Goal: Task Accomplishment & Management: Use online tool/utility

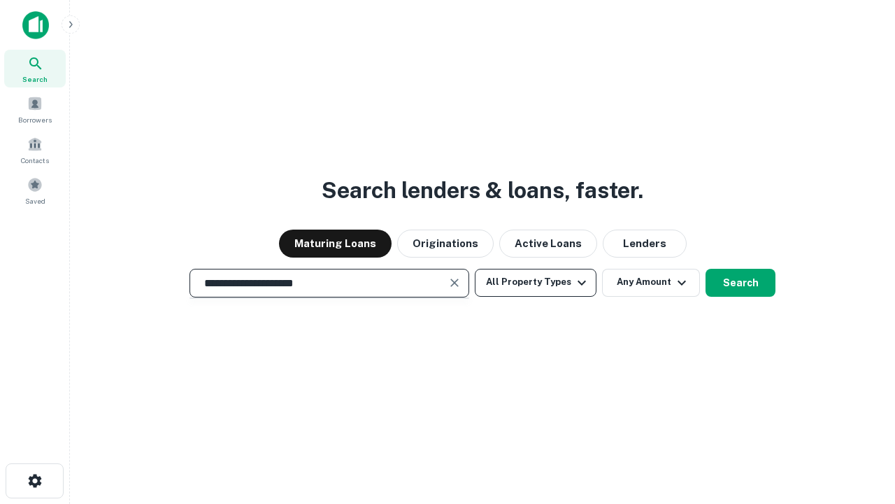
type input "**********"
click at [536, 282] on button "All Property Types" at bounding box center [536, 283] width 122 height 28
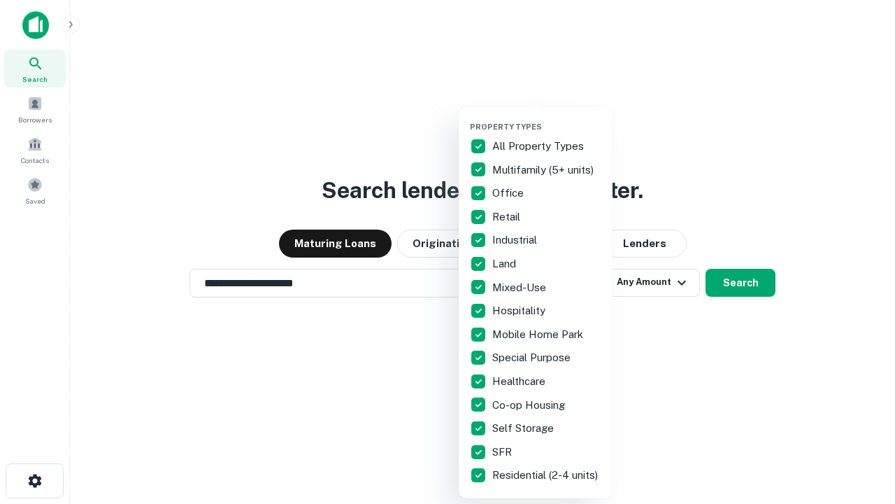
click at [547, 118] on button "button" at bounding box center [547, 118] width 154 height 1
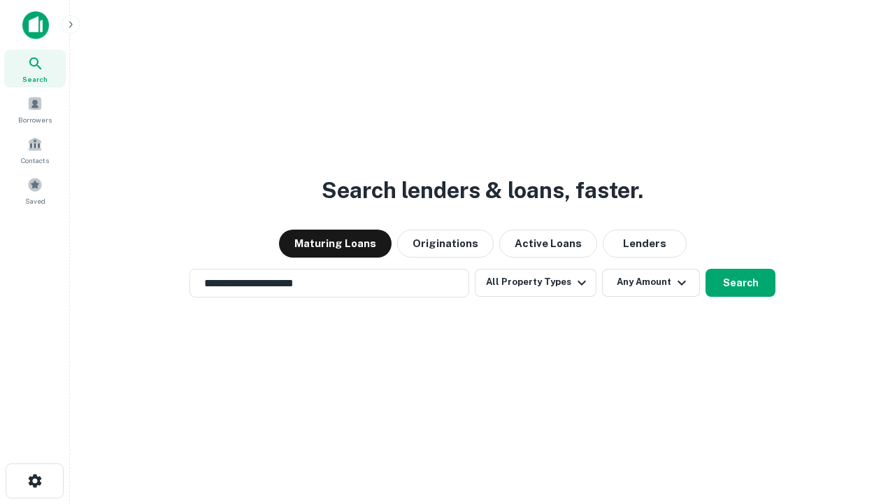
scroll to position [22, 0]
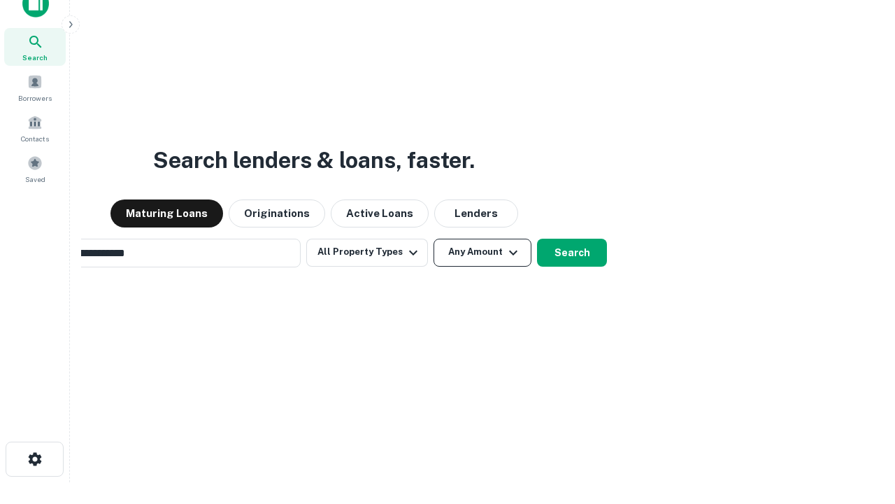
click at [434, 239] on button "Any Amount" at bounding box center [483, 253] width 98 height 28
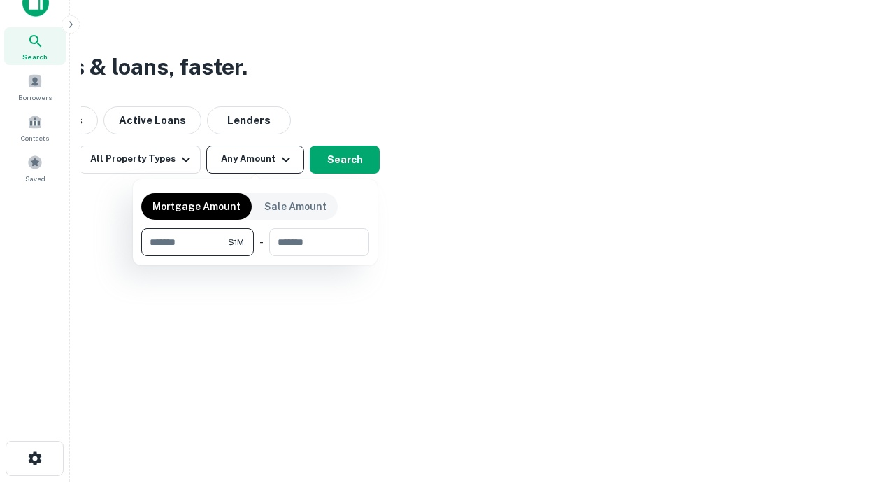
type input "*******"
click at [255, 256] on button "button" at bounding box center [255, 256] width 228 height 1
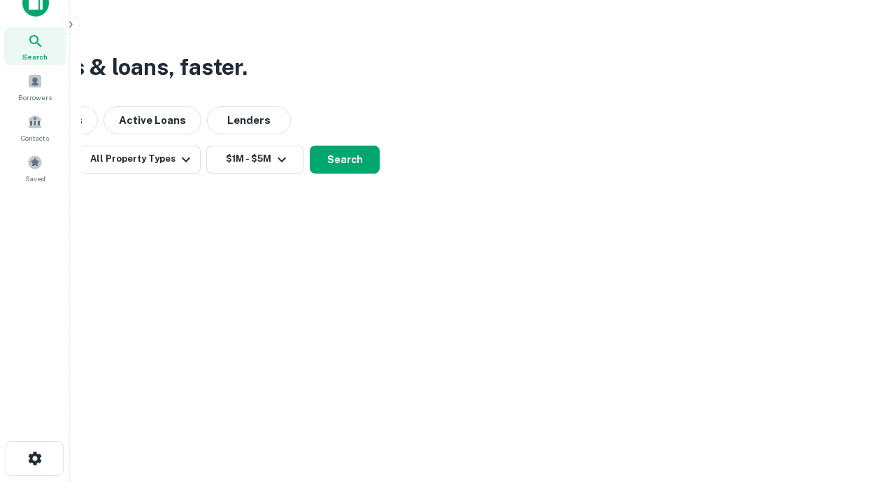
scroll to position [22, 0]
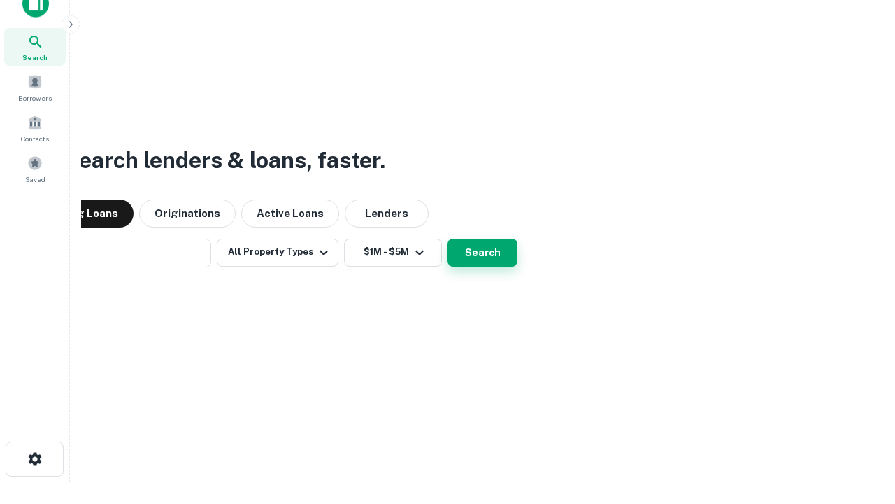
click at [448, 239] on button "Search" at bounding box center [483, 253] width 70 height 28
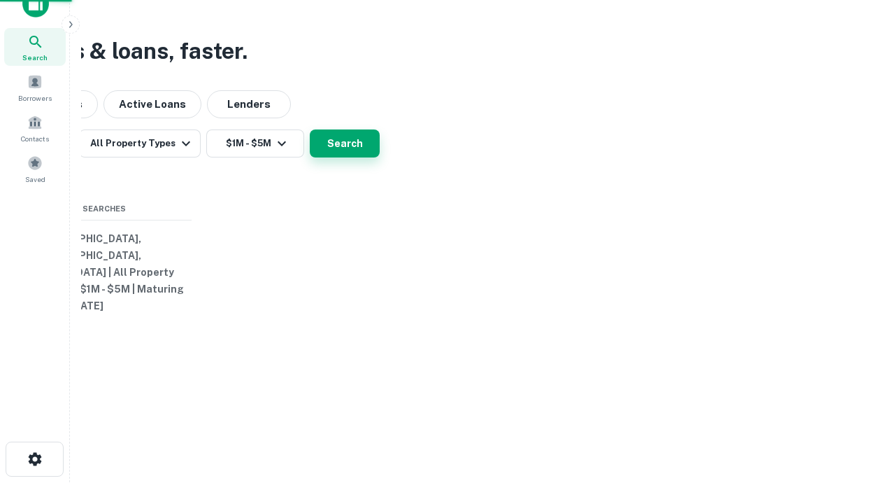
scroll to position [22, 0]
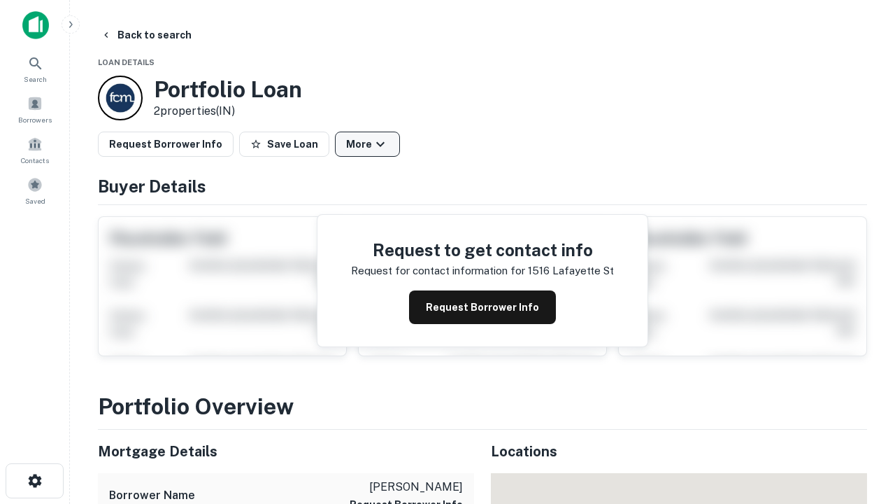
click at [367, 144] on button "More" at bounding box center [367, 143] width 65 height 25
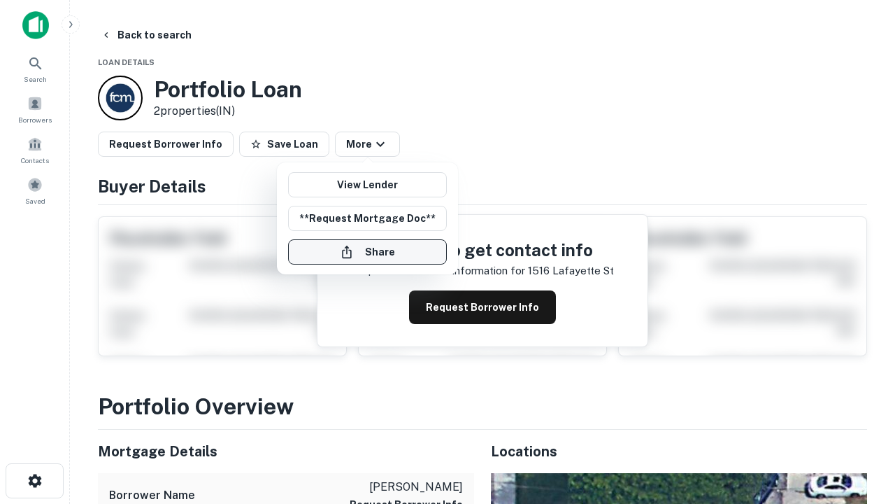
click at [367, 252] on button "Share" at bounding box center [367, 251] width 159 height 25
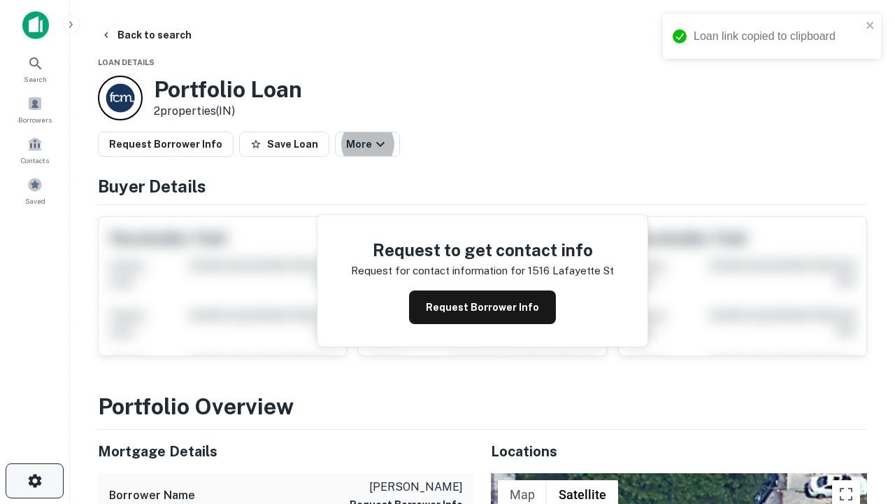
click at [34, 481] on icon "button" at bounding box center [35, 480] width 17 height 17
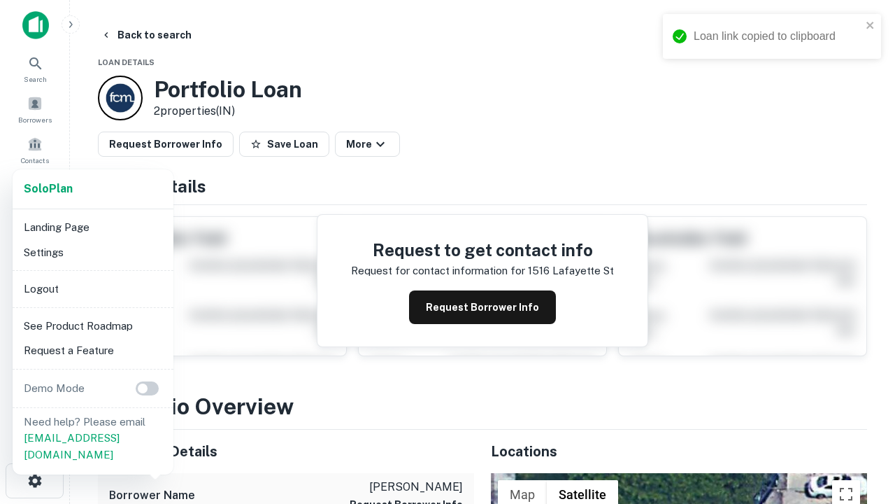
click at [92, 288] on li "Logout" at bounding box center [93, 288] width 150 height 25
